Goal: Information Seeking & Learning: Understand process/instructions

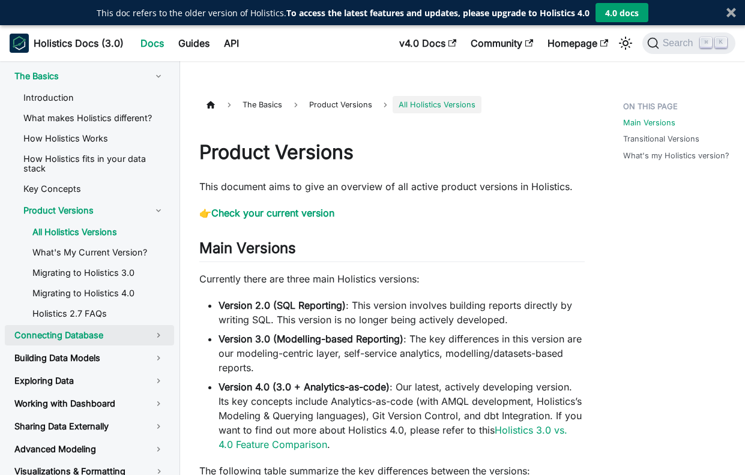
click at [160, 325] on link "Connecting Database" at bounding box center [89, 335] width 169 height 20
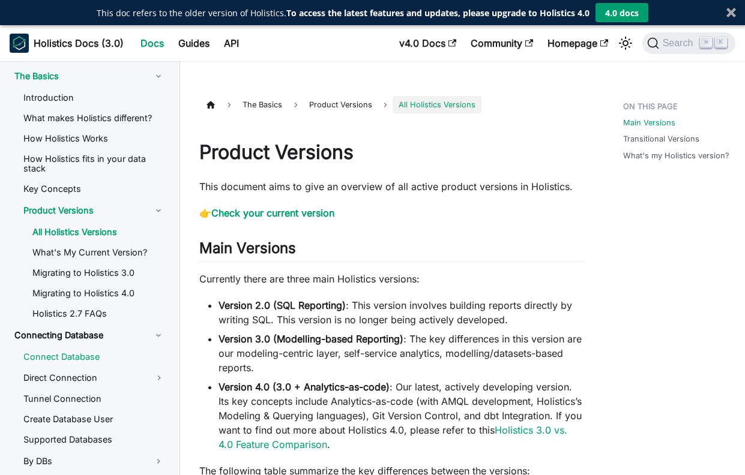
click at [98, 348] on link "Connect Database" at bounding box center [94, 357] width 160 height 18
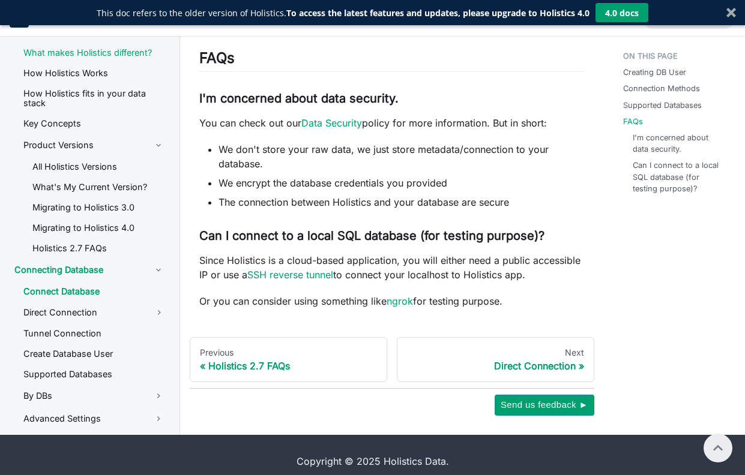
scroll to position [801, 0]
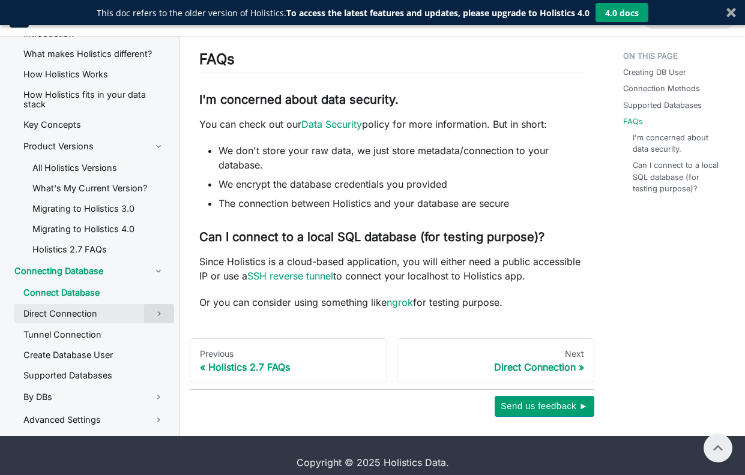
click at [163, 304] on button "Toggle the collapsible sidebar category 'Direct Connection'" at bounding box center [159, 313] width 30 height 19
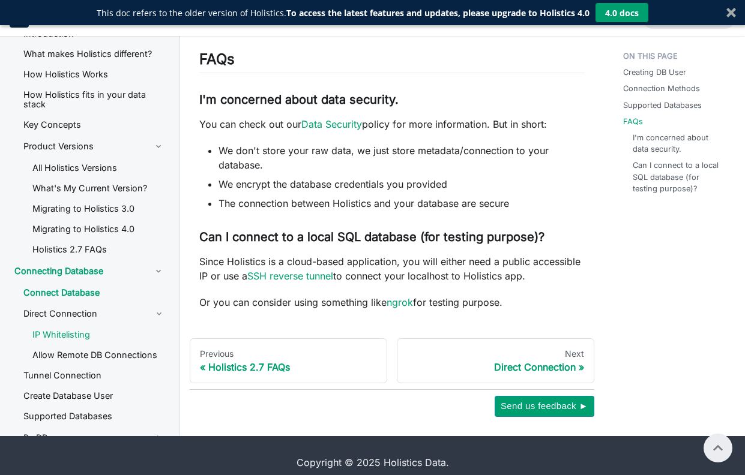
click at [96, 326] on link "IP Whitelisting" at bounding box center [98, 335] width 151 height 18
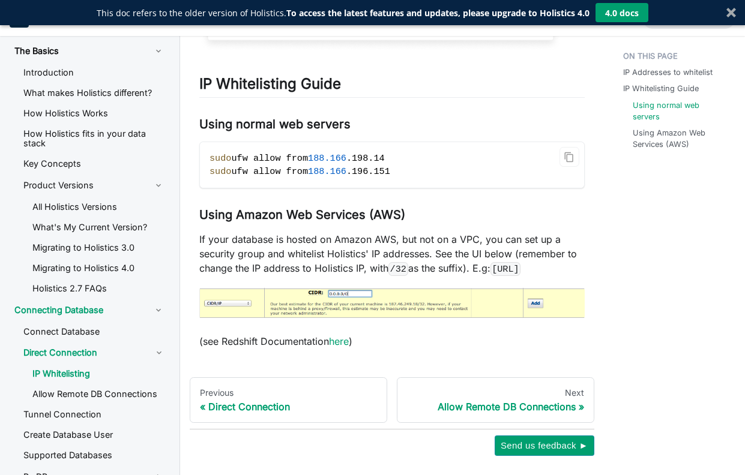
scroll to position [1009, 0]
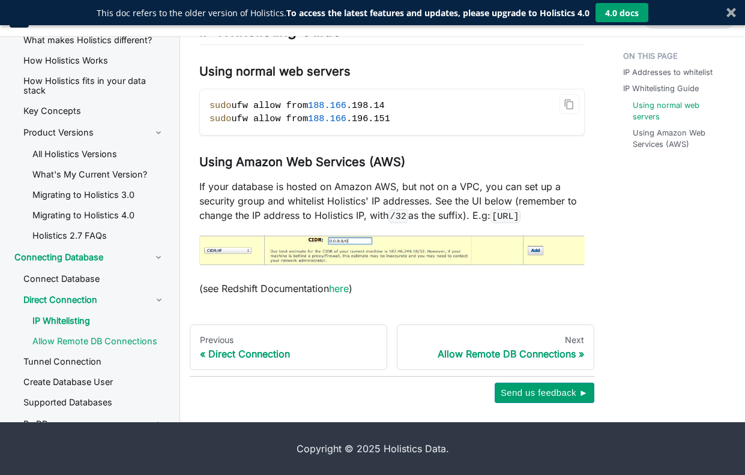
click at [108, 333] on link "Allow Remote DB Connections" at bounding box center [98, 342] width 151 height 18
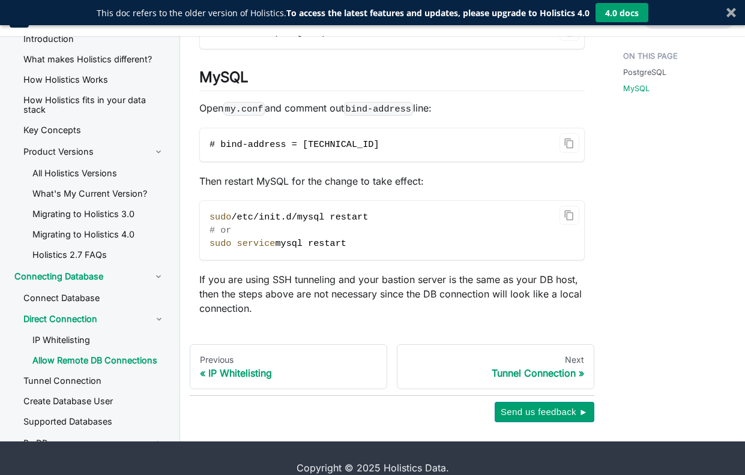
scroll to position [664, 0]
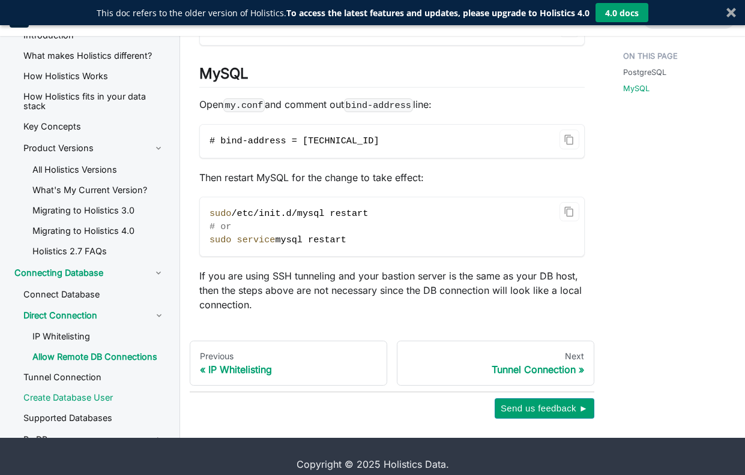
click at [101, 389] on link "Create Database User" at bounding box center [94, 398] width 160 height 18
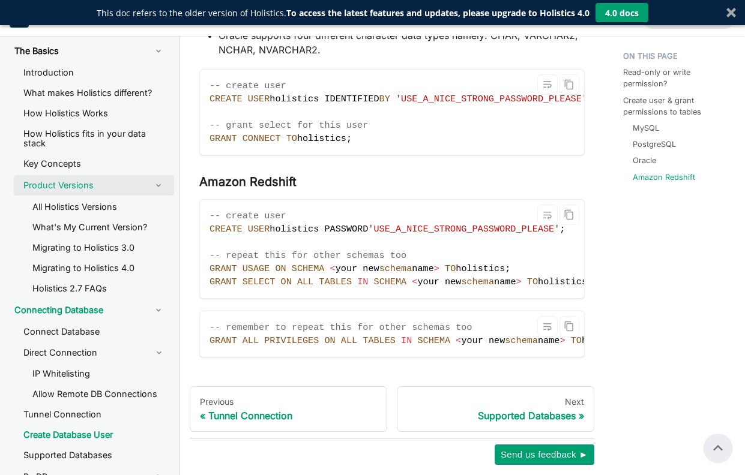
scroll to position [1127, 0]
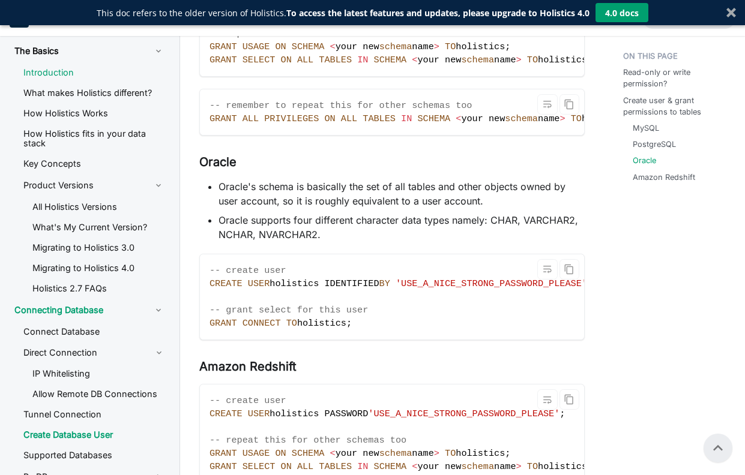
click at [52, 71] on link "Introduction" at bounding box center [94, 73] width 160 height 18
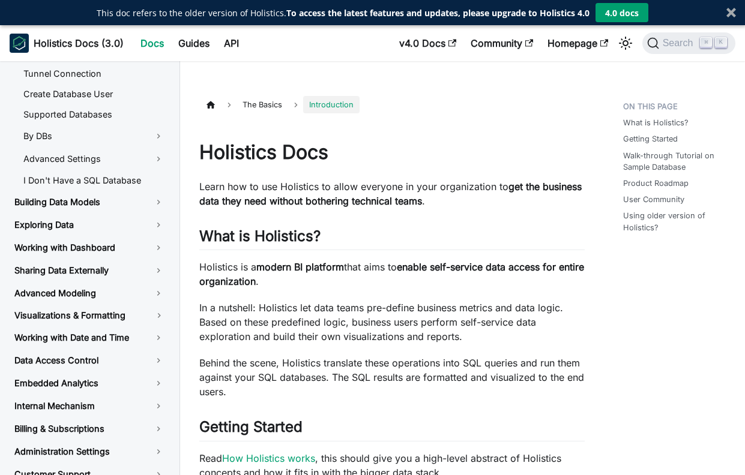
scroll to position [369, 0]
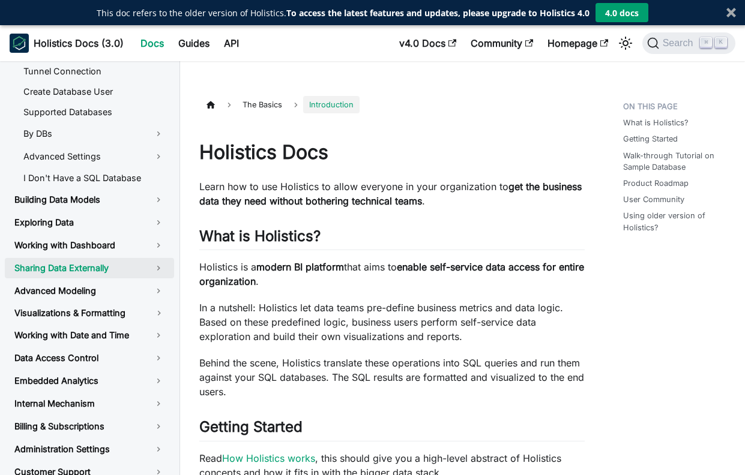
click at [145, 258] on link "Sharing Data Externally" at bounding box center [89, 268] width 169 height 20
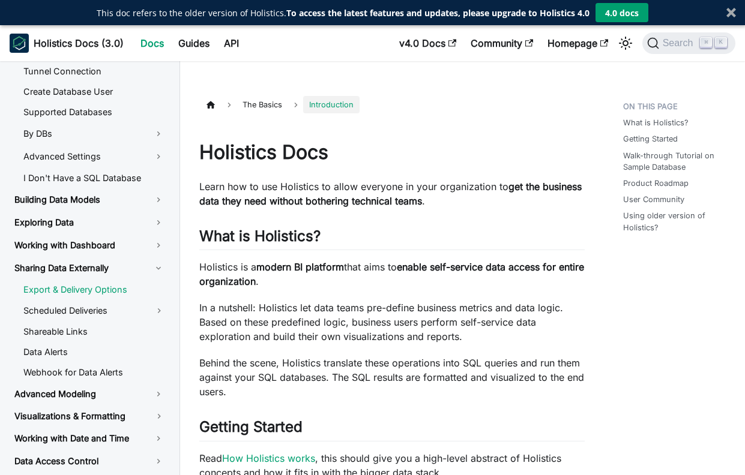
click at [118, 281] on link "Export & Delivery Options" at bounding box center [94, 290] width 160 height 18
